Goal: Task Accomplishment & Management: Use online tool/utility

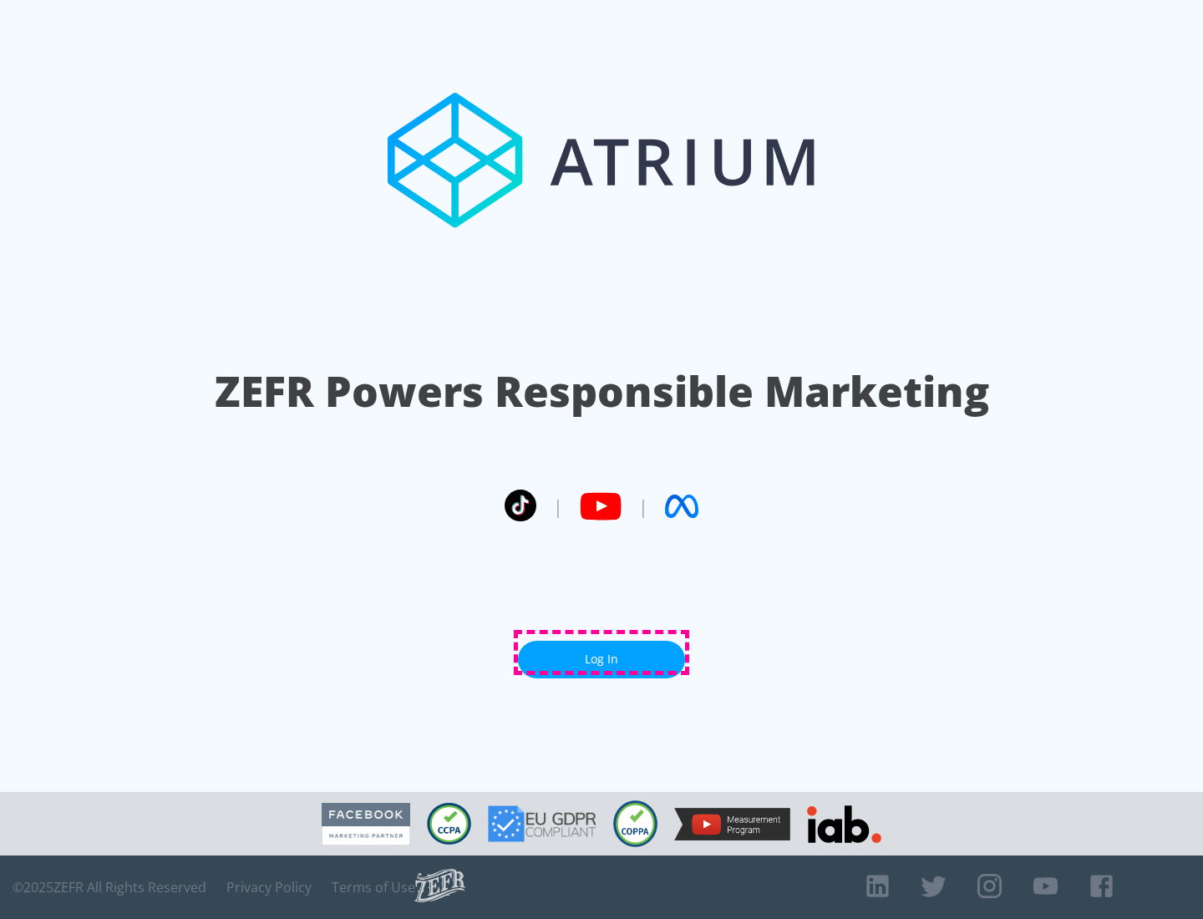
click at [602, 652] on link "Log In" at bounding box center [601, 660] width 167 height 38
